Goal: Transaction & Acquisition: Purchase product/service

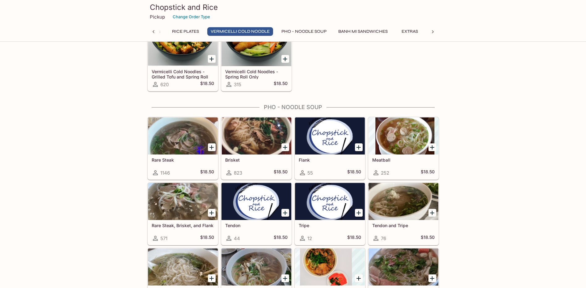
scroll to position [648, 0]
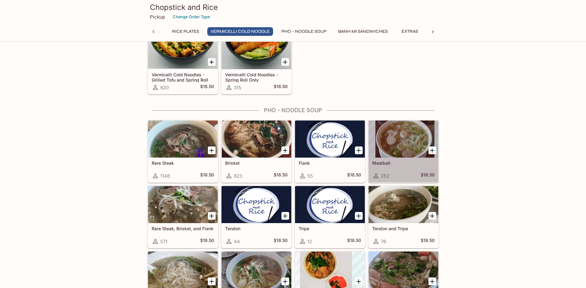
click at [404, 162] on h5 "Meatball" at bounding box center [403, 162] width 62 height 5
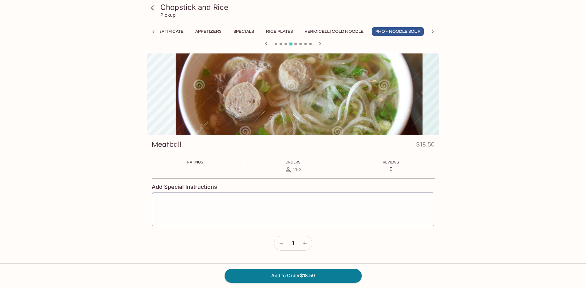
click at [326, 99] on div at bounding box center [292, 94] width 291 height 82
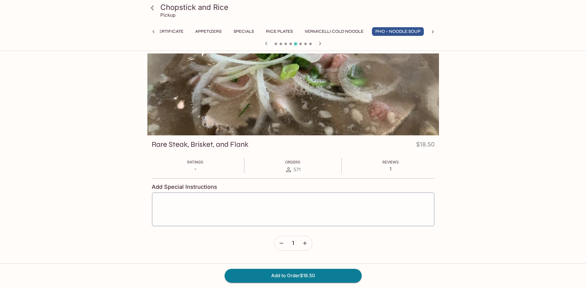
click at [356, 102] on div at bounding box center [292, 94] width 291 height 82
click at [321, 44] on icon "button" at bounding box center [319, 43] width 7 height 7
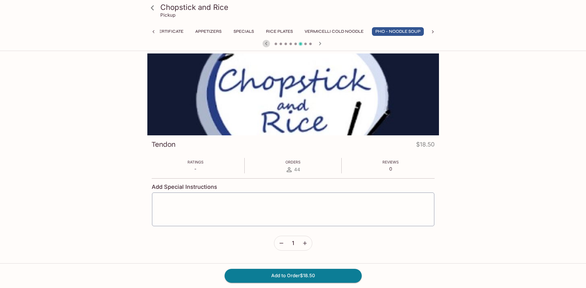
click at [266, 42] on icon "button" at bounding box center [265, 43] width 7 height 7
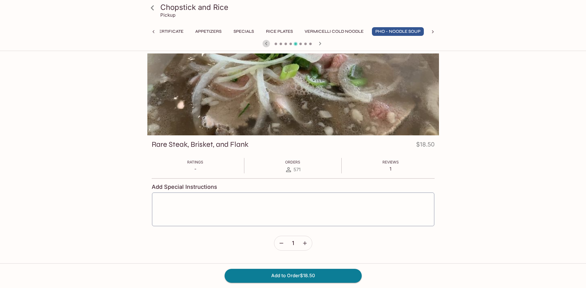
click at [266, 42] on icon "button" at bounding box center [265, 43] width 7 height 7
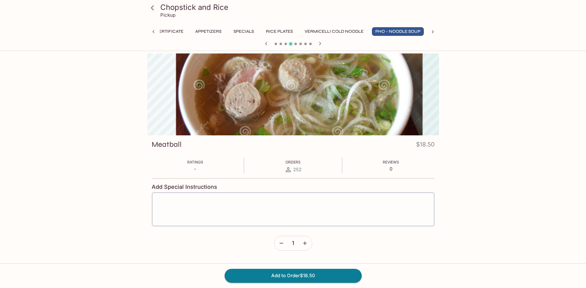
click at [266, 42] on icon "button" at bounding box center [265, 43] width 7 height 7
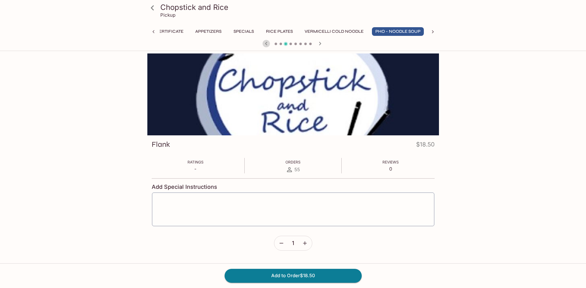
click at [266, 42] on icon "button" at bounding box center [265, 43] width 7 height 7
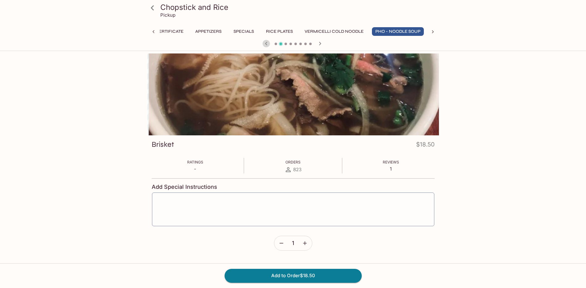
click at [266, 42] on icon "button" at bounding box center [265, 43] width 7 height 7
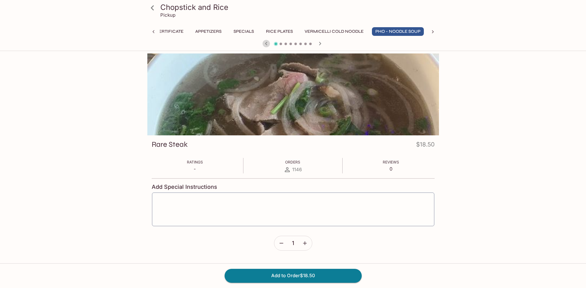
click at [266, 42] on icon "button" at bounding box center [265, 43] width 7 height 7
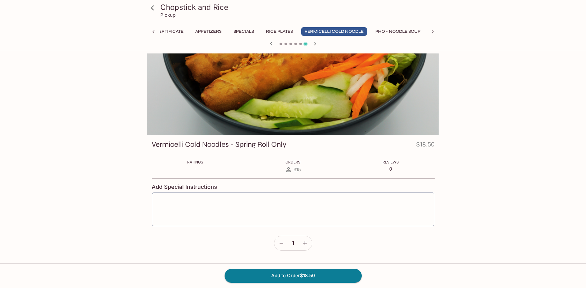
click at [266, 42] on div at bounding box center [293, 44] width 296 height 9
click at [315, 43] on icon "button" at bounding box center [315, 43] width 2 height 3
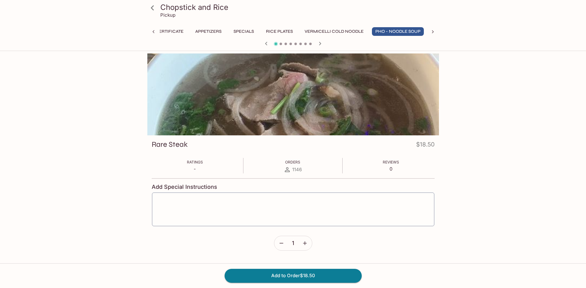
click at [315, 43] on div at bounding box center [293, 44] width 296 height 9
drag, startPoint x: 315, startPoint y: 43, endPoint x: 319, endPoint y: 43, distance: 4.6
click at [319, 43] on icon "button" at bounding box center [320, 43] width 2 height 3
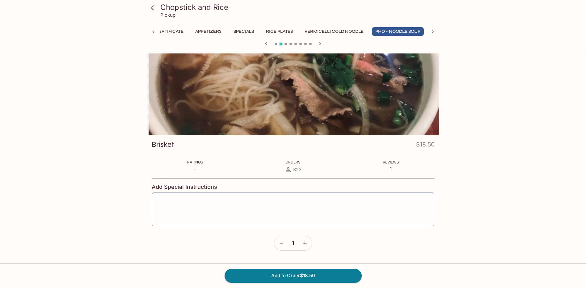
click at [320, 43] on icon "button" at bounding box center [319, 43] width 7 height 7
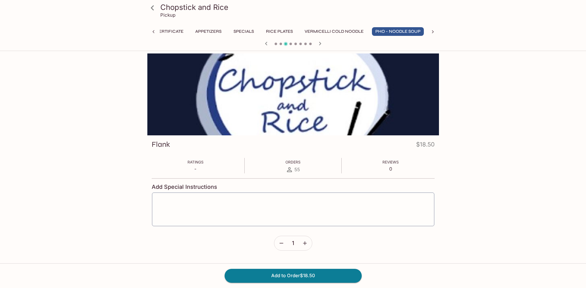
click at [320, 43] on icon "button" at bounding box center [319, 43] width 7 height 7
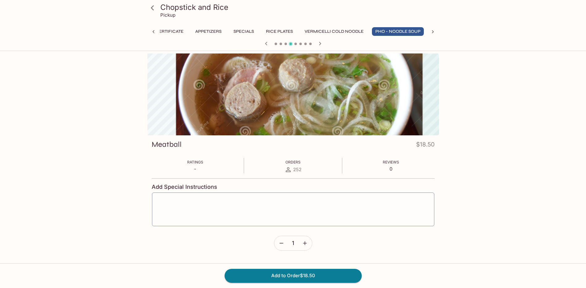
click at [320, 43] on icon "button" at bounding box center [319, 43] width 7 height 7
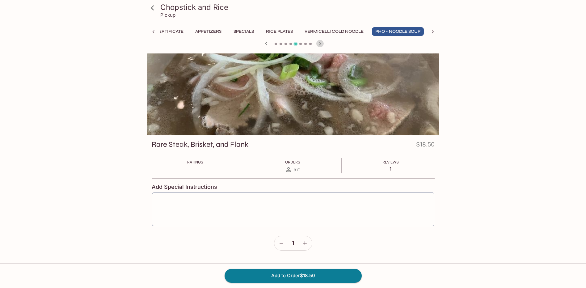
click at [320, 43] on icon "button" at bounding box center [319, 43] width 7 height 7
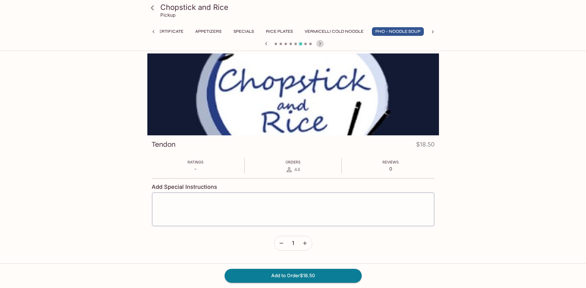
click at [320, 43] on icon "button" at bounding box center [319, 43] width 7 height 7
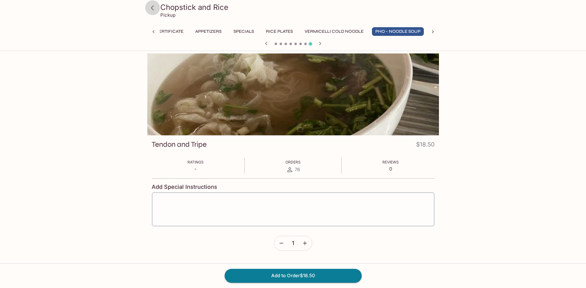
click at [150, 7] on icon at bounding box center [152, 7] width 11 height 11
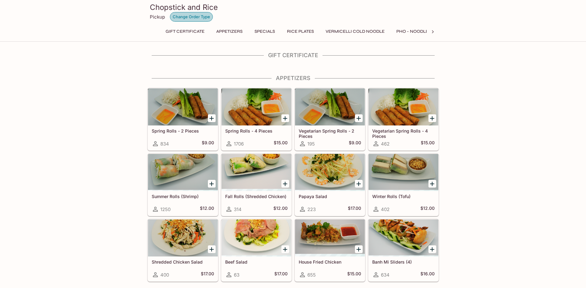
click at [194, 18] on button "Change Order Type" at bounding box center [191, 17] width 43 height 10
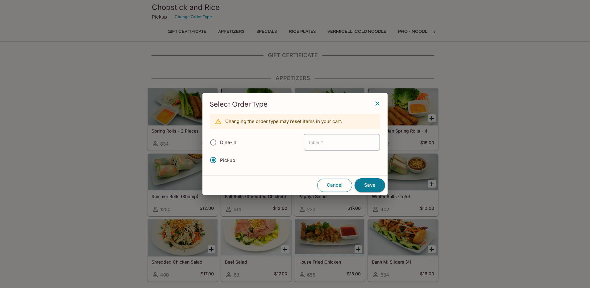
click at [344, 181] on button "Cancel" at bounding box center [334, 184] width 35 height 13
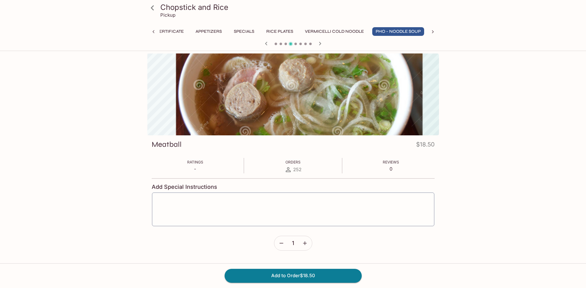
scroll to position [0, 21]
click at [151, 8] on icon at bounding box center [152, 7] width 11 height 11
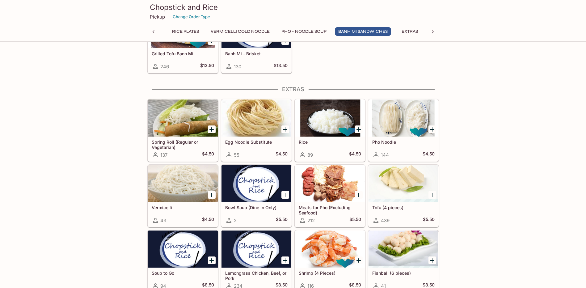
scroll to position [1142, 0]
